Goal: Information Seeking & Learning: Learn about a topic

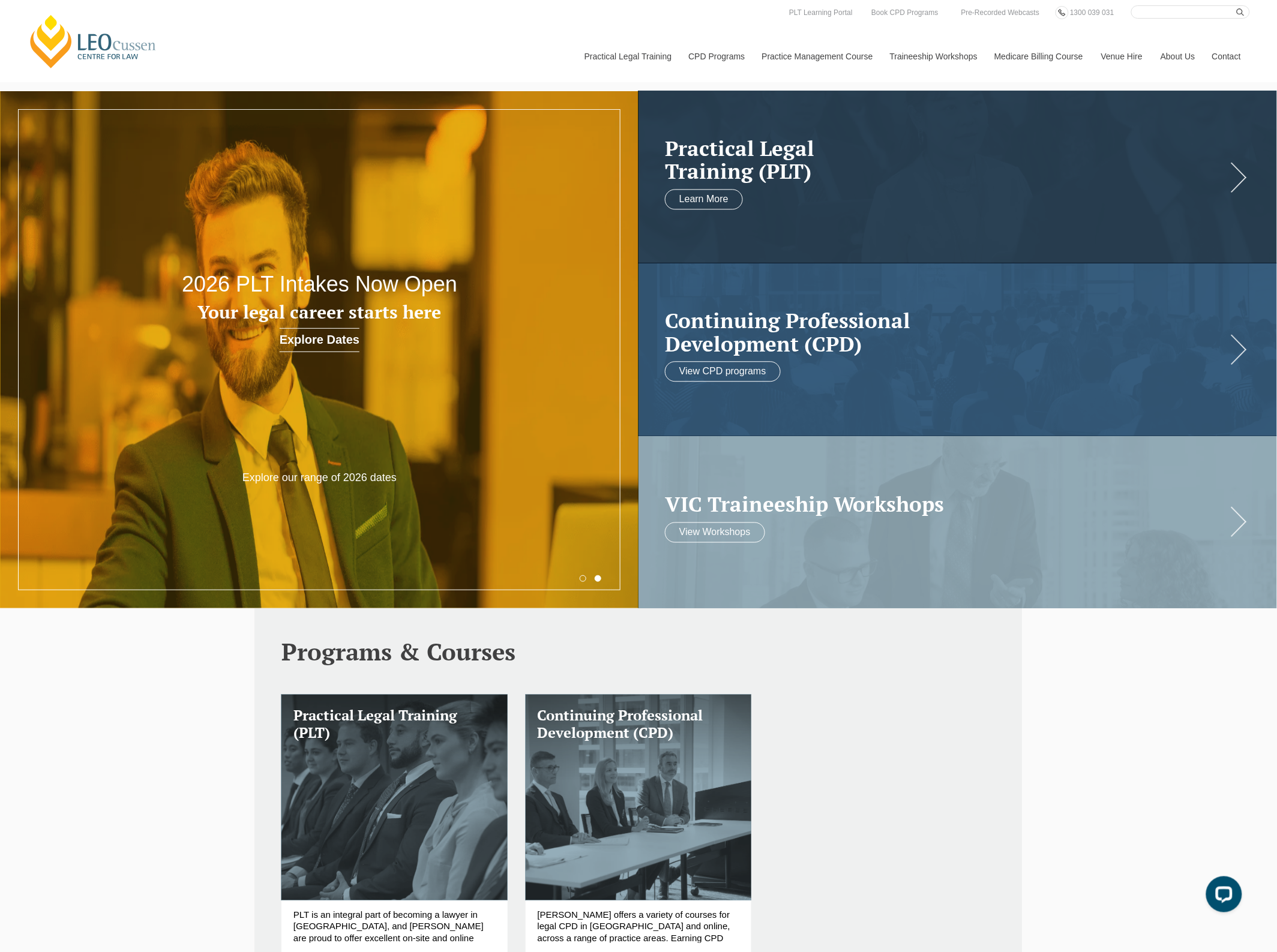
click at [1156, 10] on input "Search here" at bounding box center [1190, 12] width 119 height 13
type input "meet the profession"
click at [1237, 6] on button "submit" at bounding box center [1243, 12] width 13 height 13
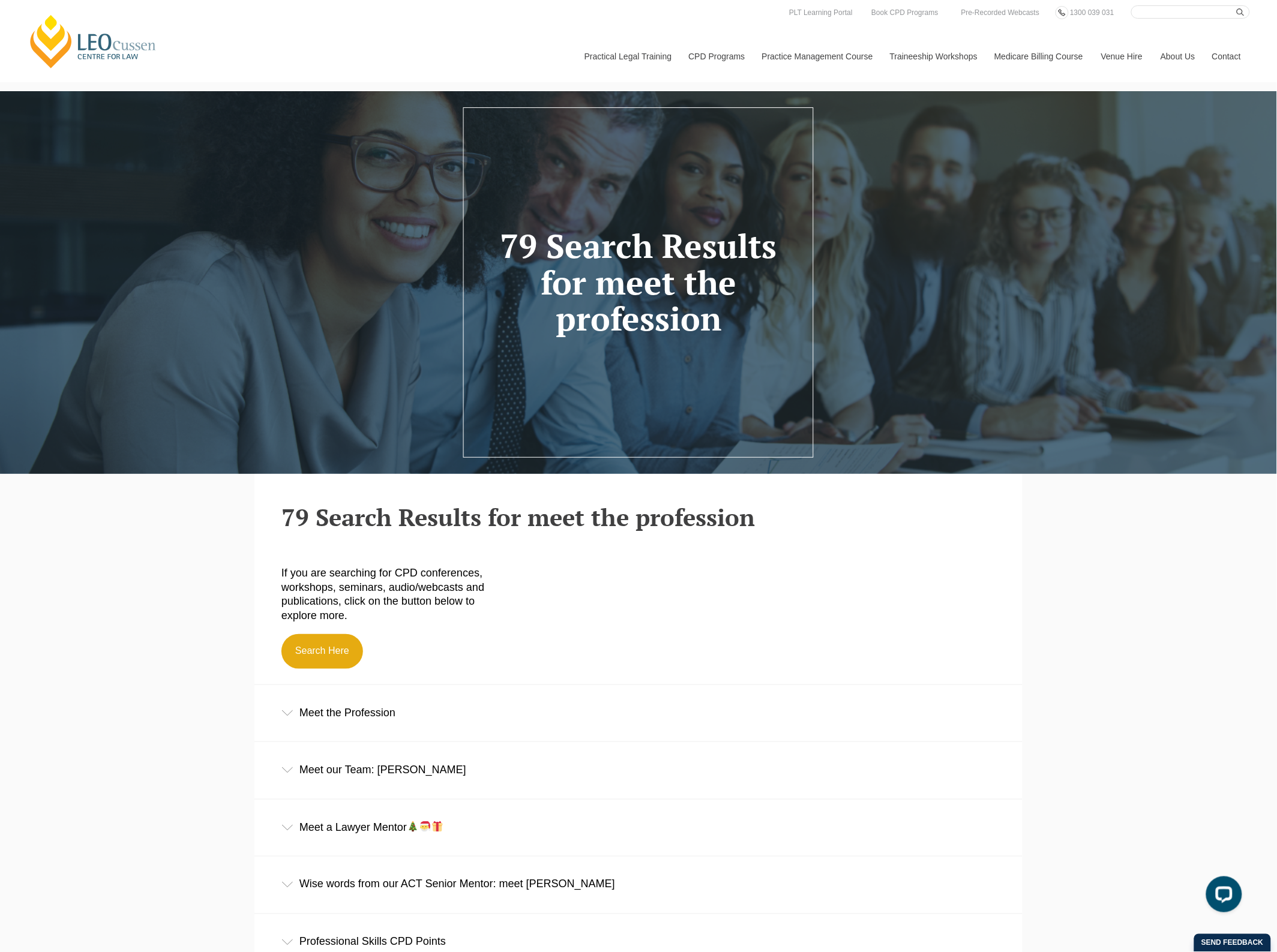
click at [366, 723] on div "Meet the Profession" at bounding box center [638, 713] width 768 height 56
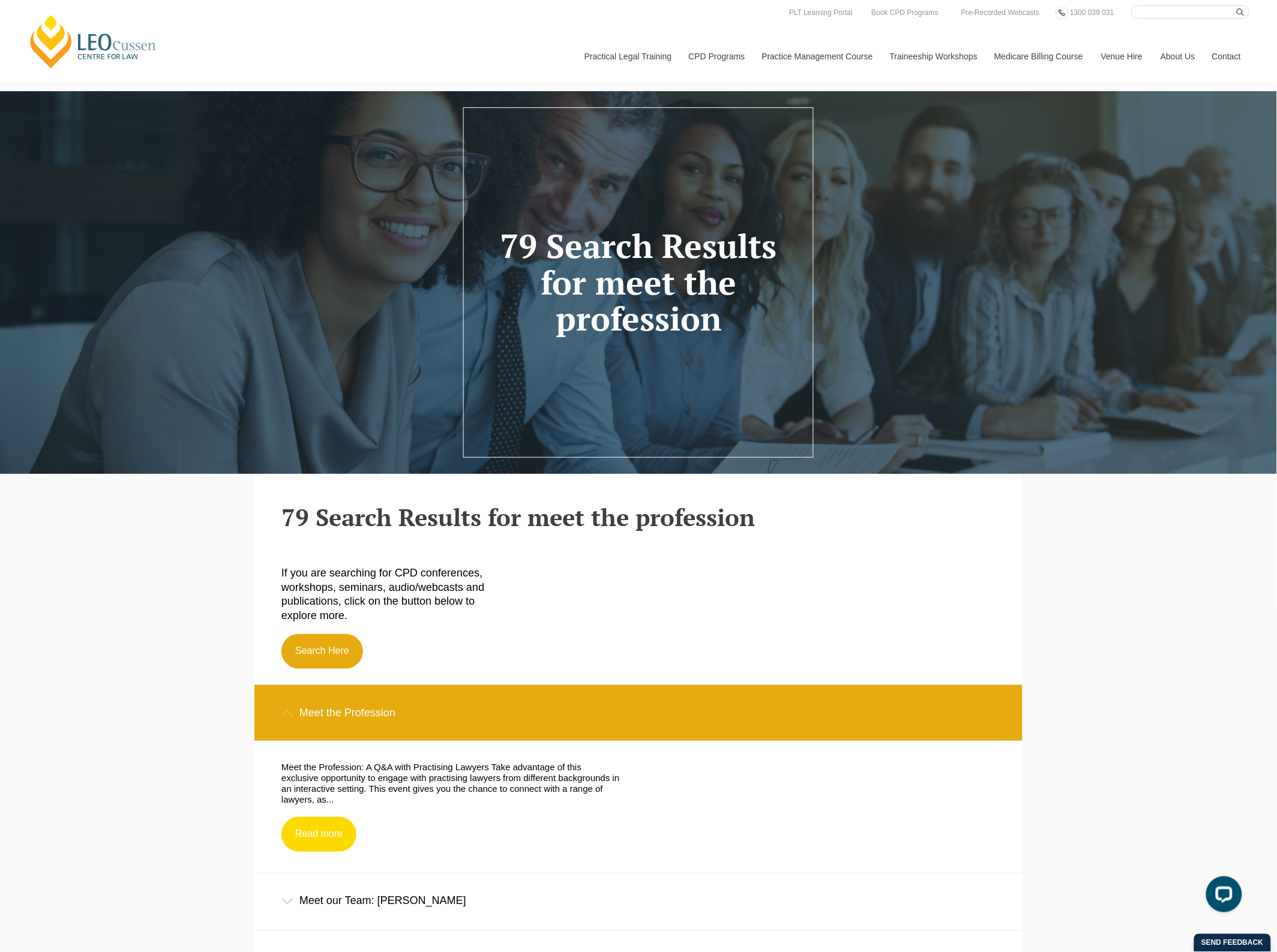
click at [333, 841] on link "Read more" at bounding box center [319, 834] width 75 height 35
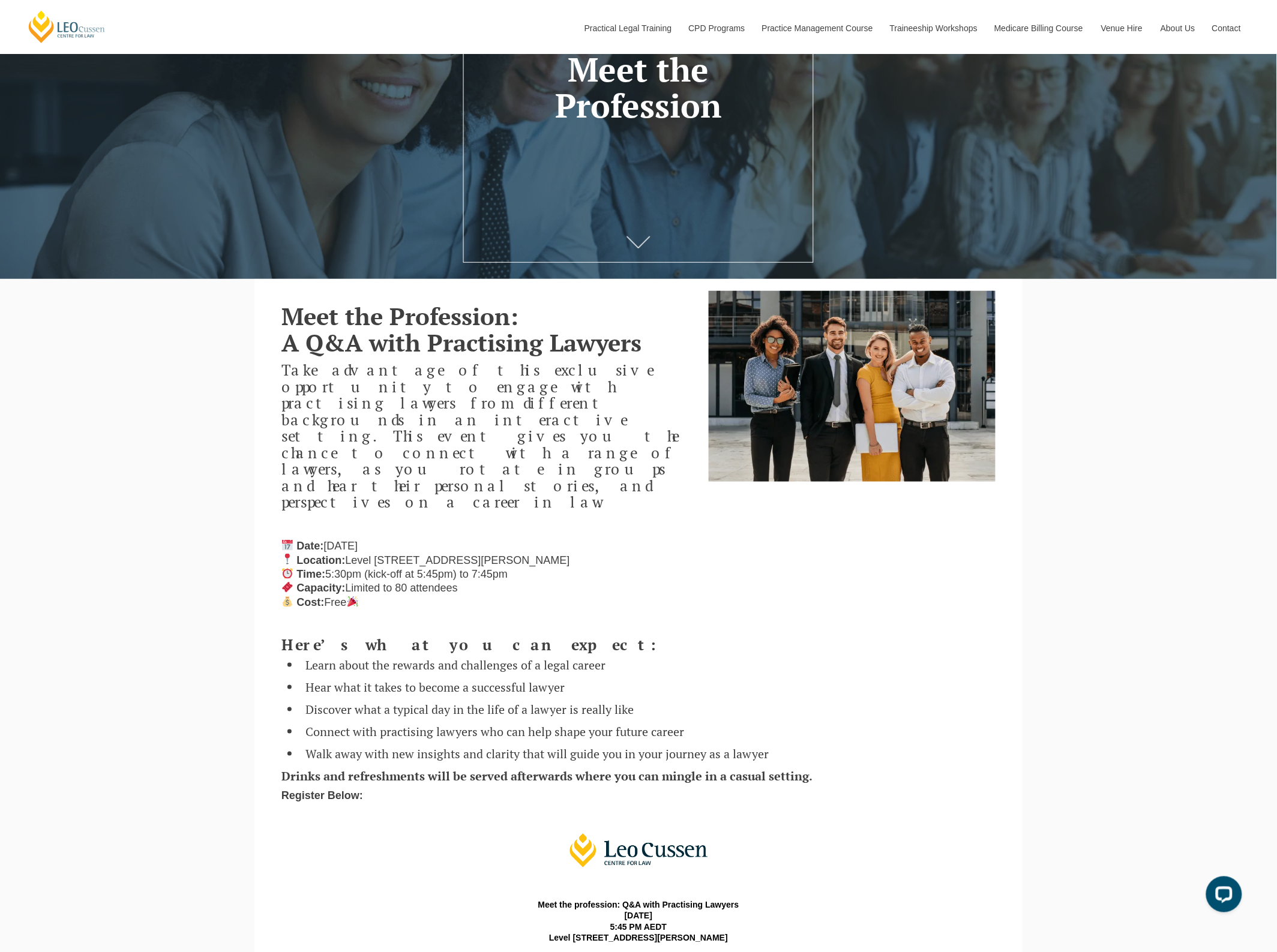
scroll to position [75, 0]
